Goal: Find specific page/section: Find specific page/section

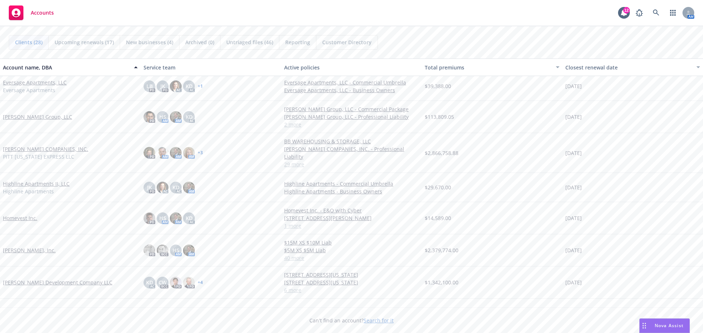
scroll to position [256, 0]
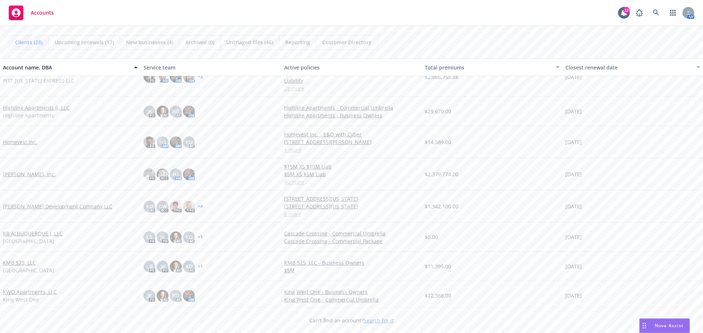
click at [41, 203] on link "[PERSON_NAME] Development Company LLC" at bounding box center [57, 207] width 109 height 8
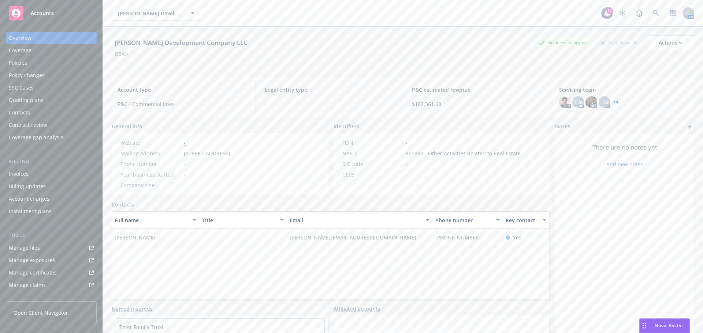
click at [26, 64] on div "Policies" at bounding box center [18, 63] width 18 height 12
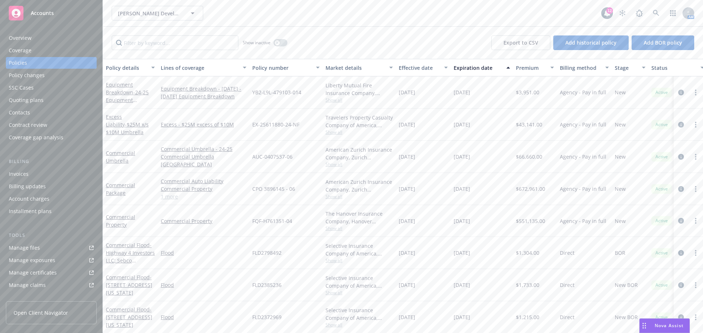
drag, startPoint x: 692, startPoint y: 278, endPoint x: 651, endPoint y: 308, distance: 50.7
drag, startPoint x: 651, startPoint y: 308, endPoint x: 639, endPoint y: 318, distance: 16.0
